Goal: Task Accomplishment & Management: Use online tool/utility

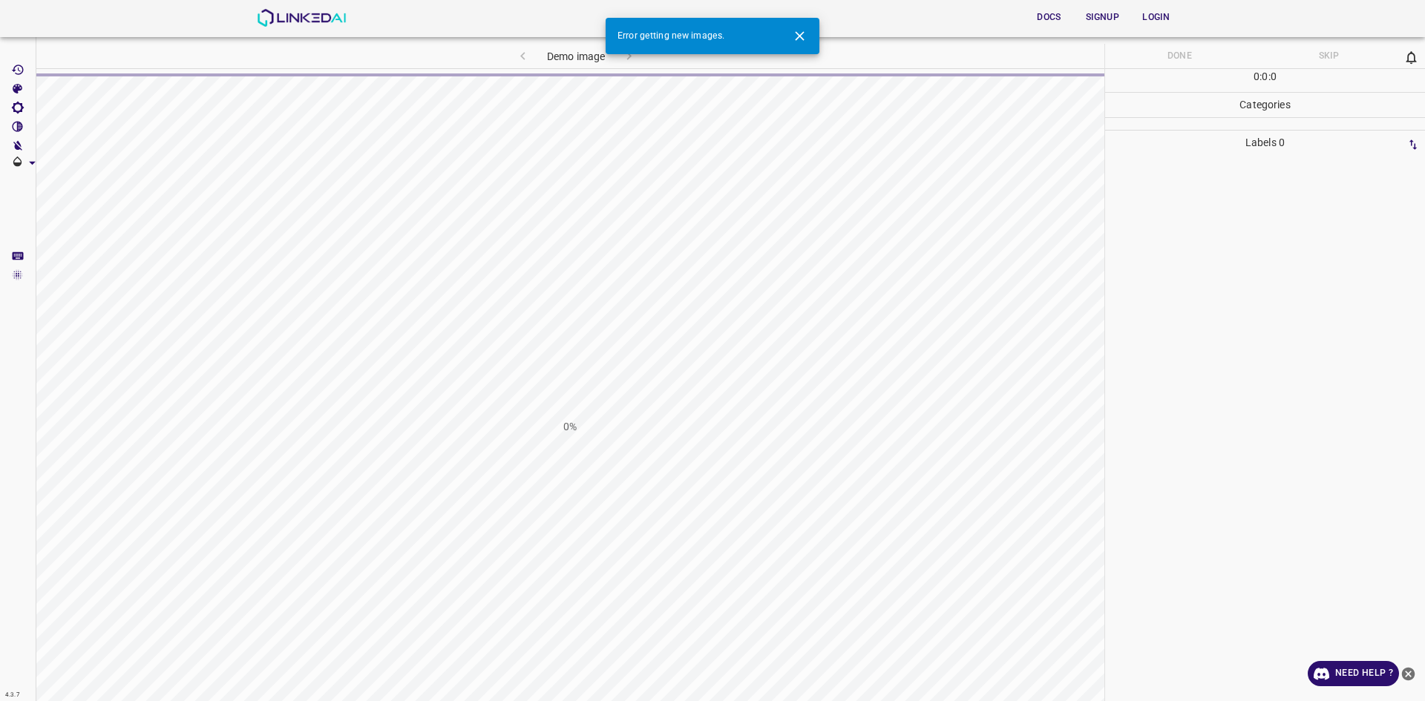
click at [313, 19] on img at bounding box center [302, 18] width 90 height 18
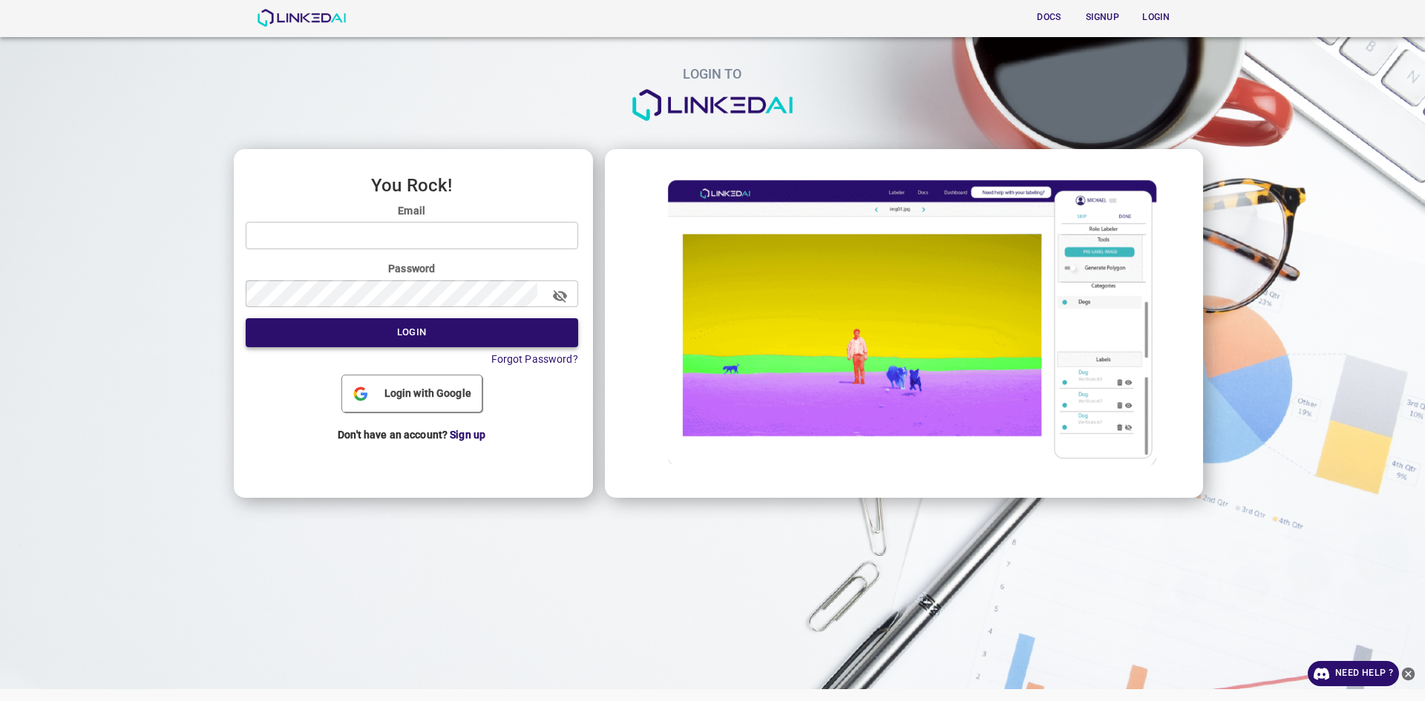
type input "[EMAIL_ADDRESS][DOMAIN_NAME]"
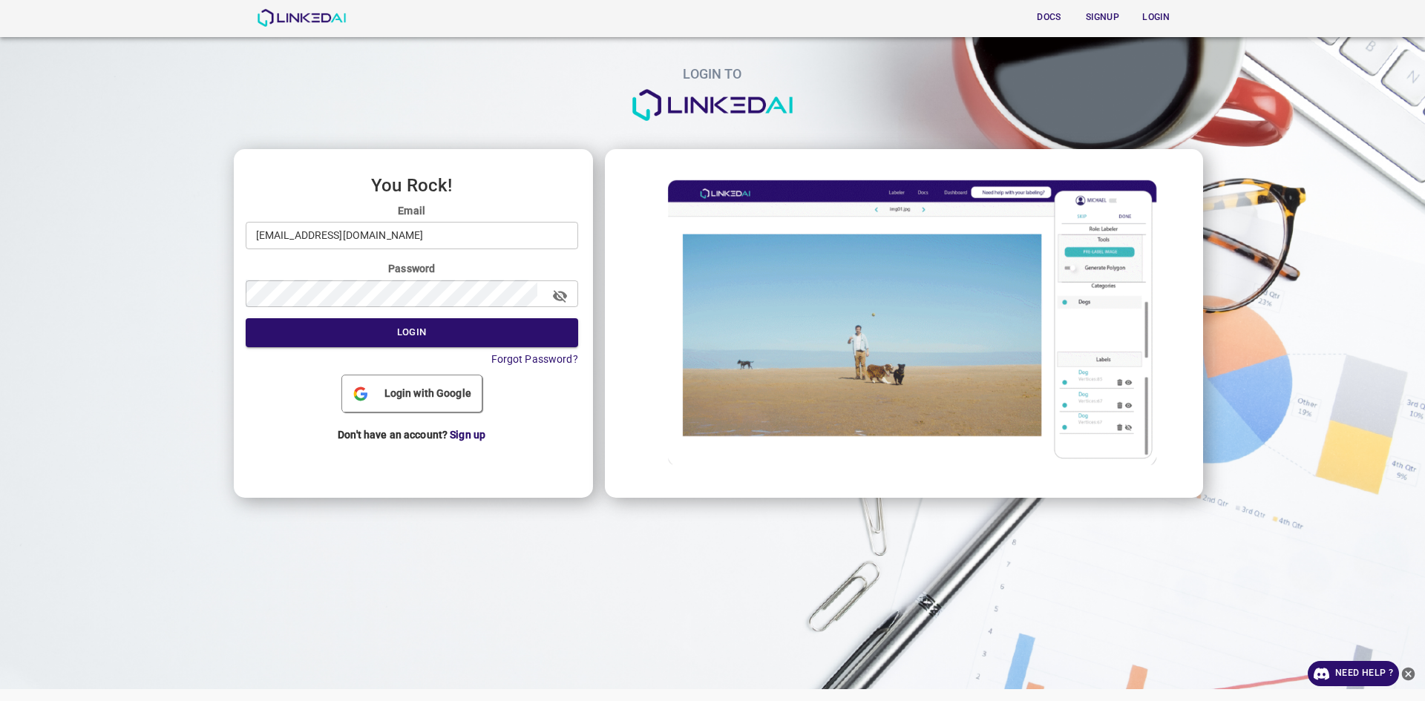
click at [402, 337] on button "Login" at bounding box center [412, 332] width 332 height 29
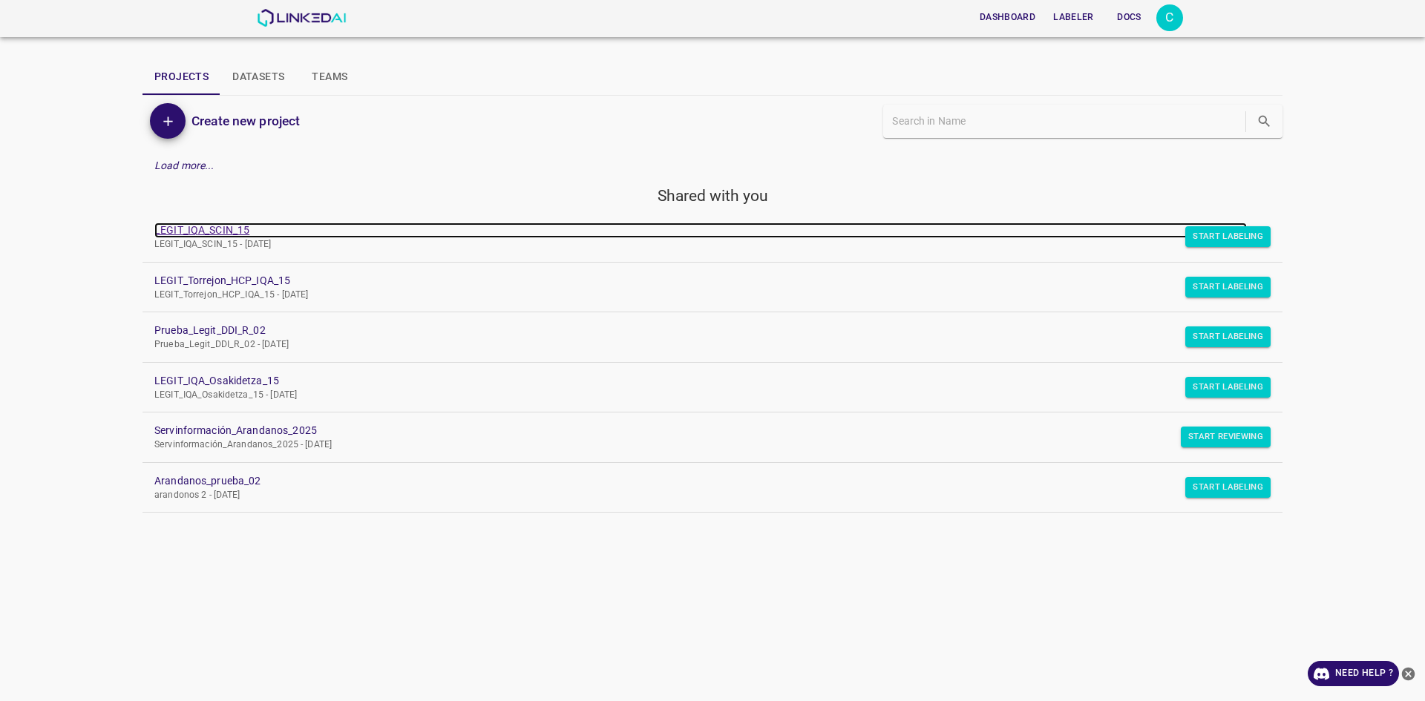
click at [229, 232] on link "LEGIT_IQA_SCIN_15" at bounding box center [700, 231] width 1092 height 16
